Goal: Navigation & Orientation: Find specific page/section

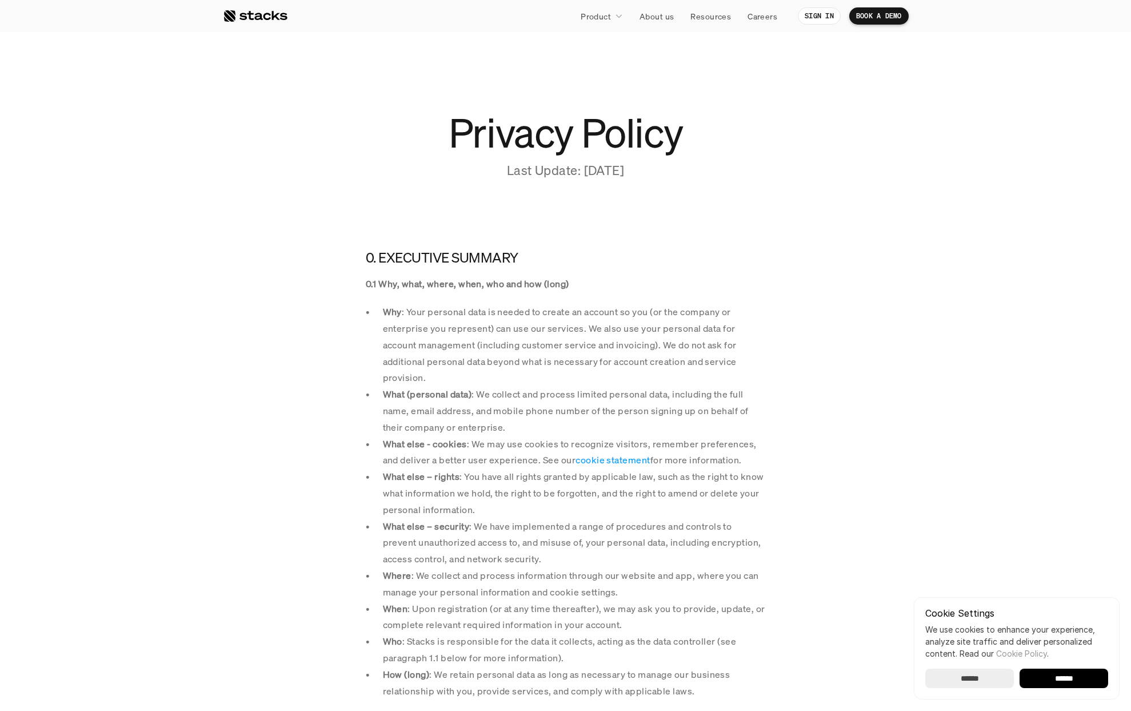
click at [258, 21] on div at bounding box center [255, 16] width 65 height 14
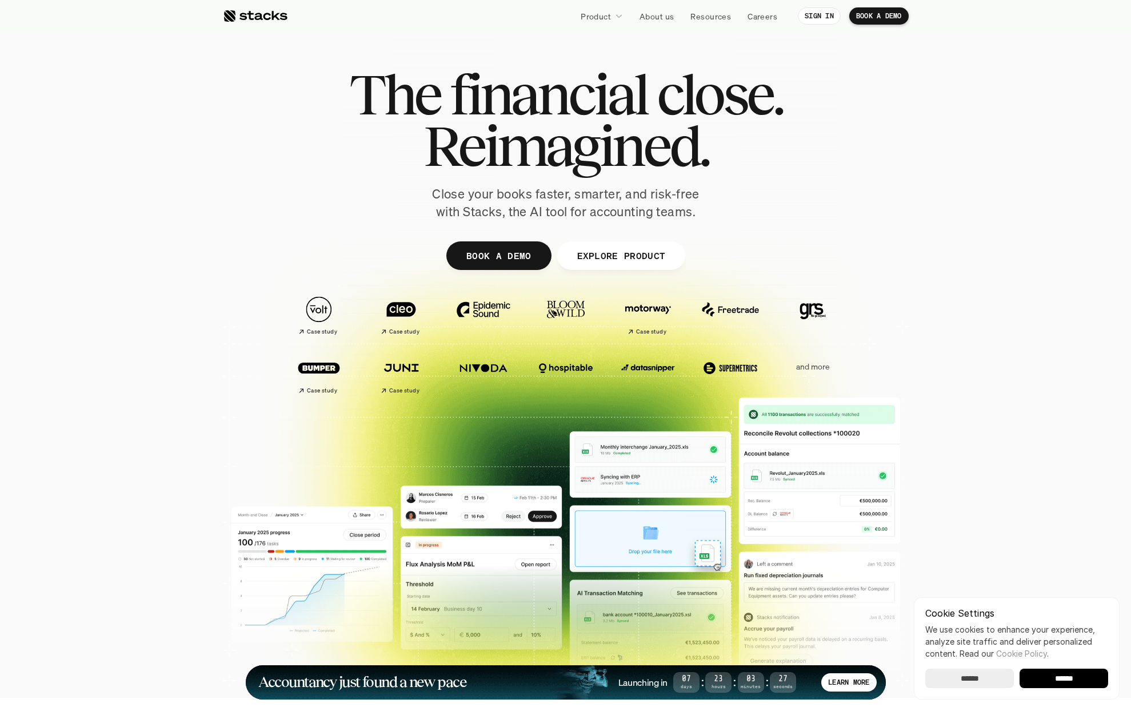
click at [945, 233] on div at bounding box center [565, 355] width 1131 height 366
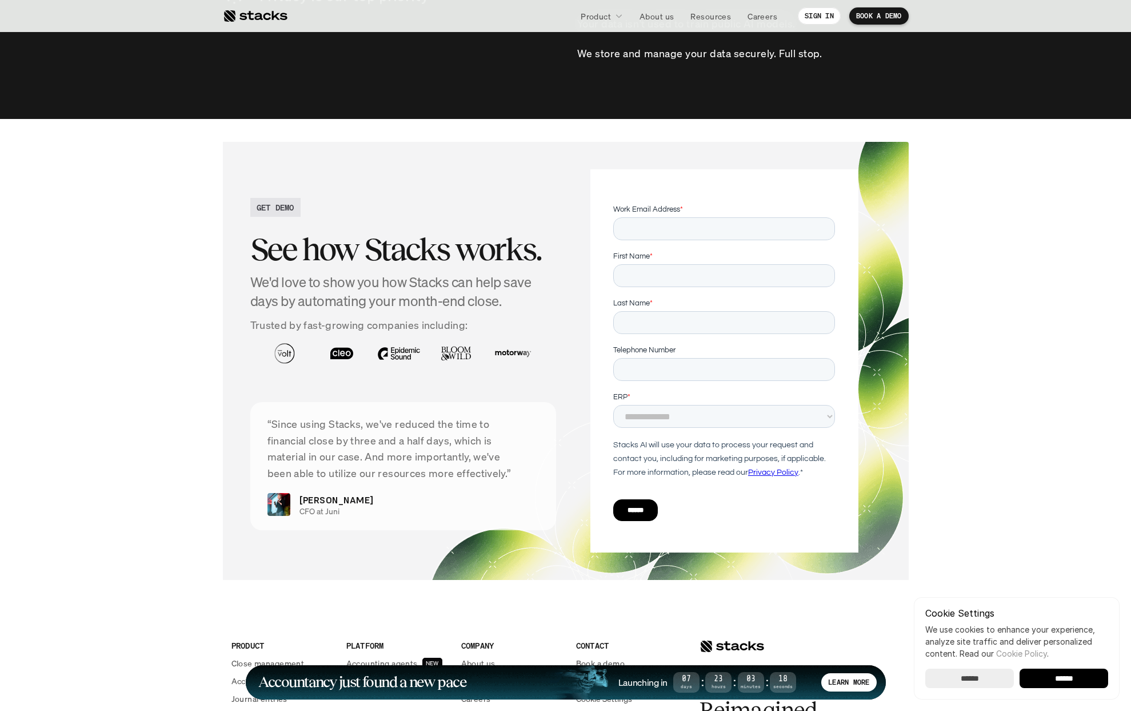
scroll to position [3976, 0]
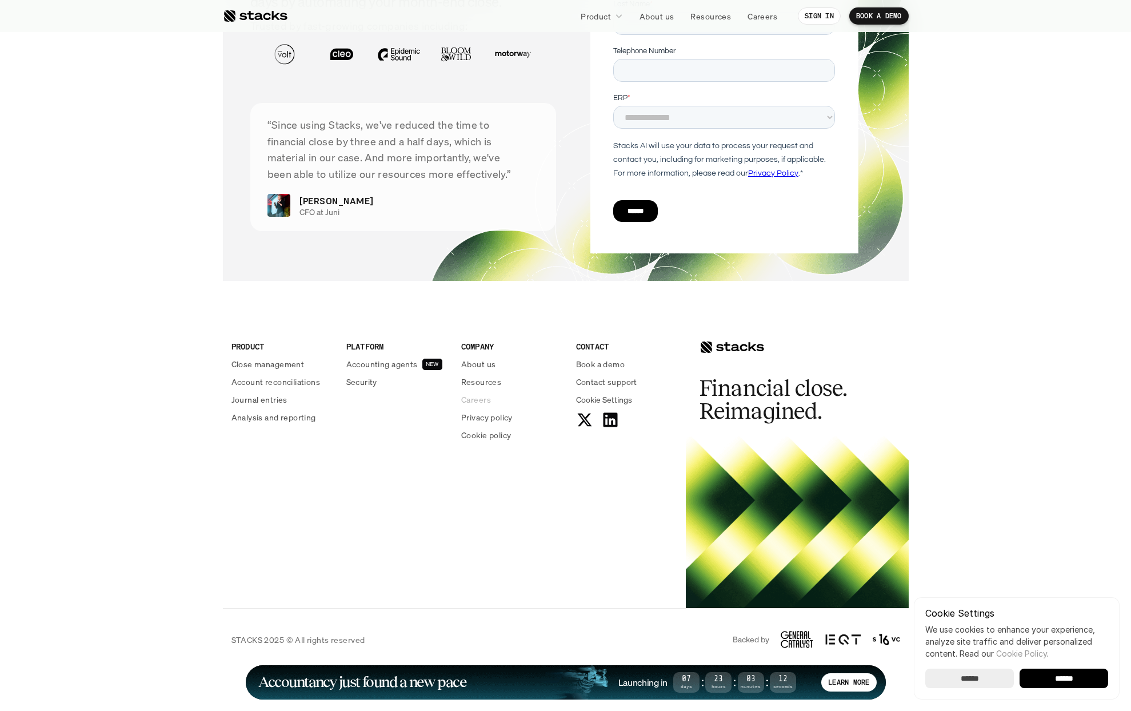
click at [483, 401] on p "Careers" at bounding box center [476, 399] width 30 height 12
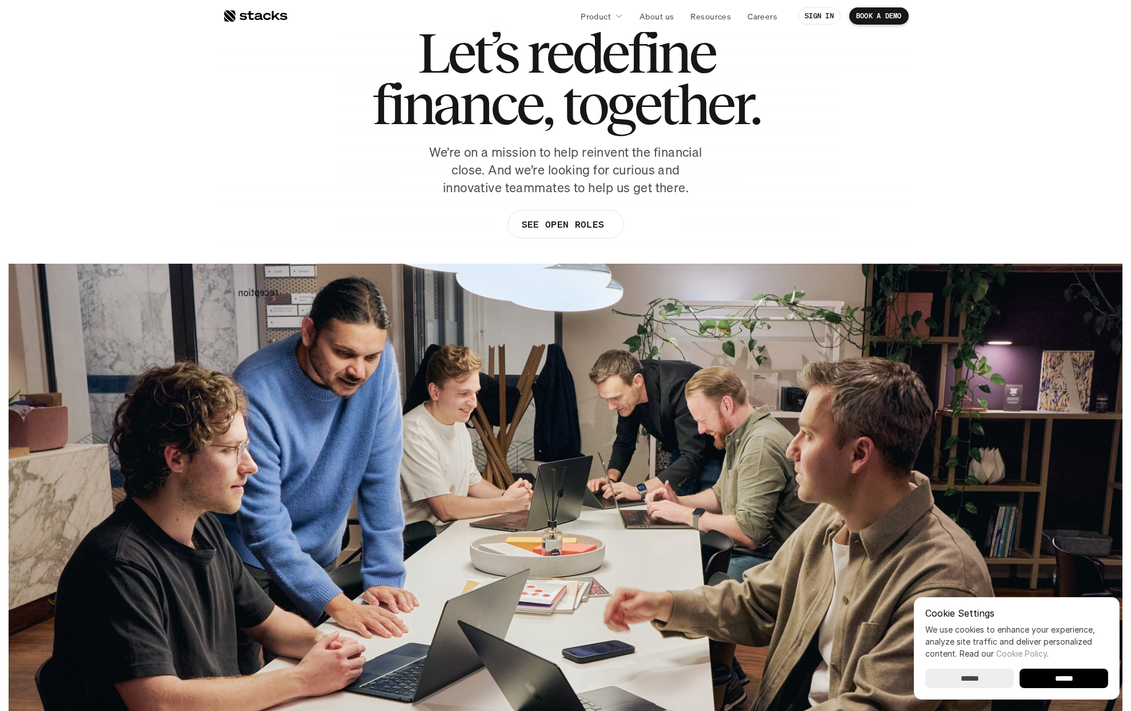
scroll to position [70, 0]
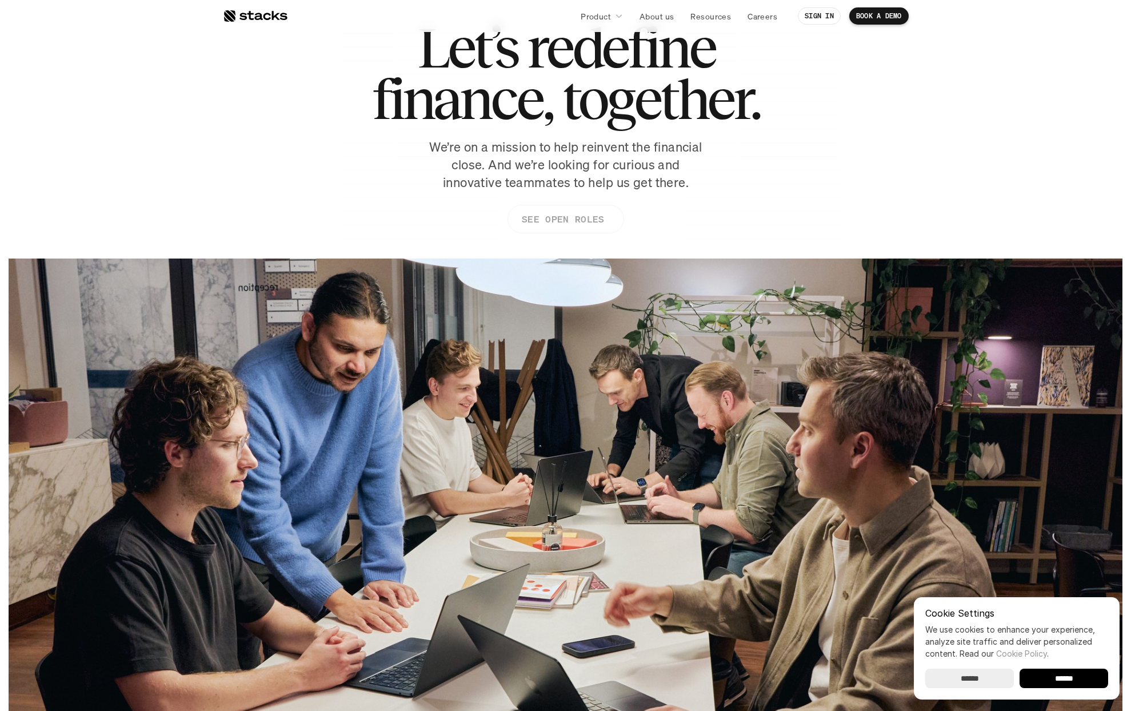
click at [591, 222] on p "SEE OPEN ROLES" at bounding box center [562, 219] width 82 height 17
